Goal: Task Accomplishment & Management: Manage account settings

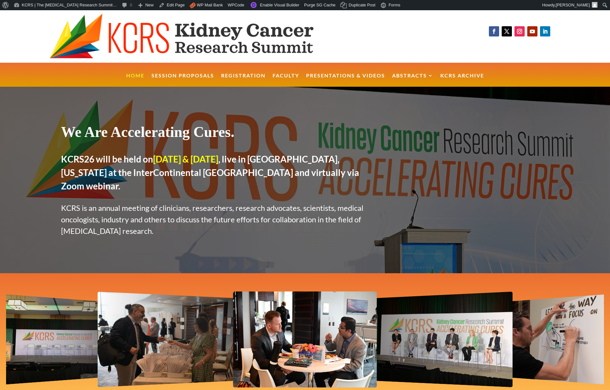
drag, startPoint x: 7, startPoint y: 24, endPoint x: 12, endPoint y: 18, distance: 7.7
click at [7, 23] on div at bounding box center [198, 36] width 396 height 52
click at [24, 7] on link "KCRS | The [MEDICAL_DATA] Research Summit…" at bounding box center [65, 5] width 108 height 10
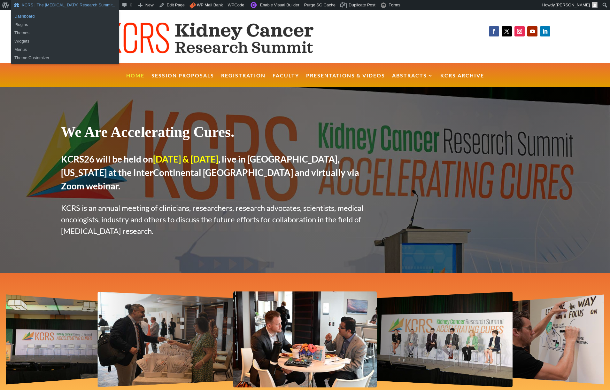
click at [20, 16] on link "Dashboard" at bounding box center [65, 16] width 108 height 8
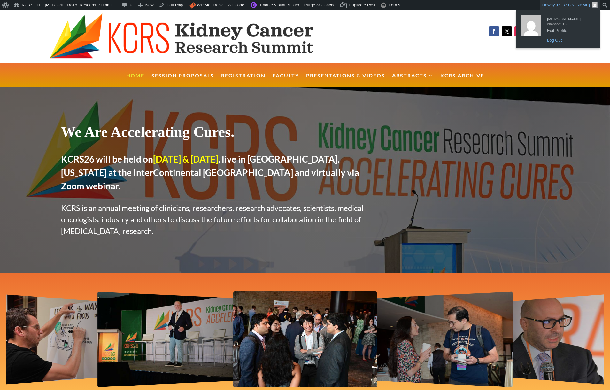
click at [557, 41] on link "Log Out" at bounding box center [569, 40] width 51 height 8
